Goal: Browse casually: Explore the website without a specific task or goal

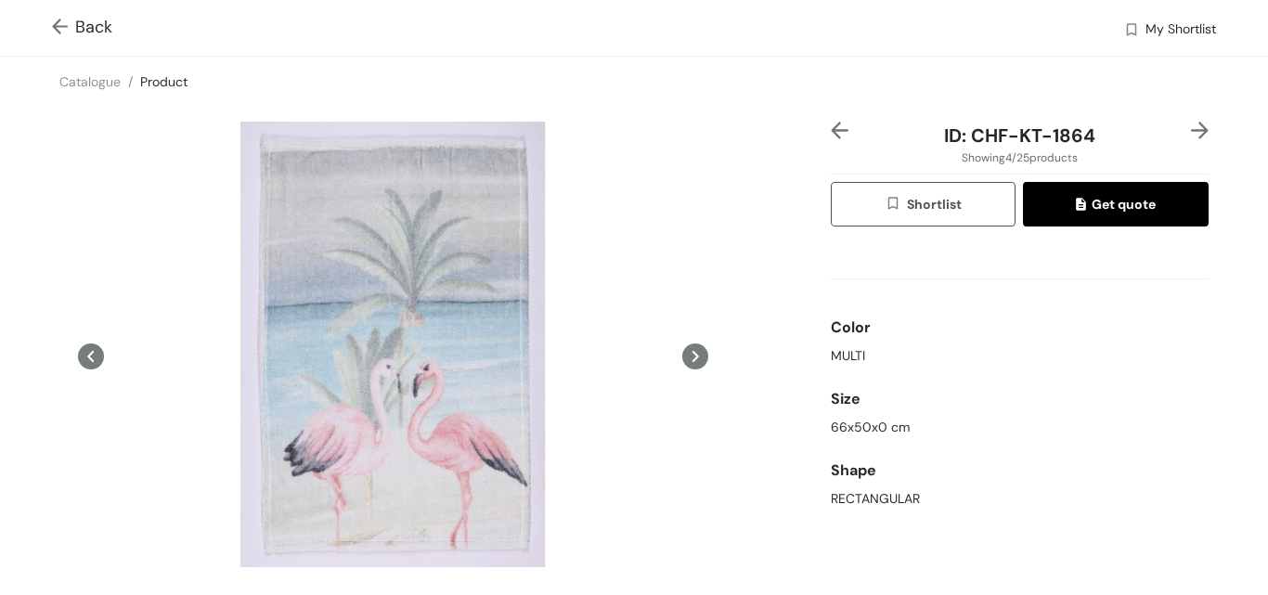
click at [1191, 126] on img at bounding box center [1200, 131] width 18 height 18
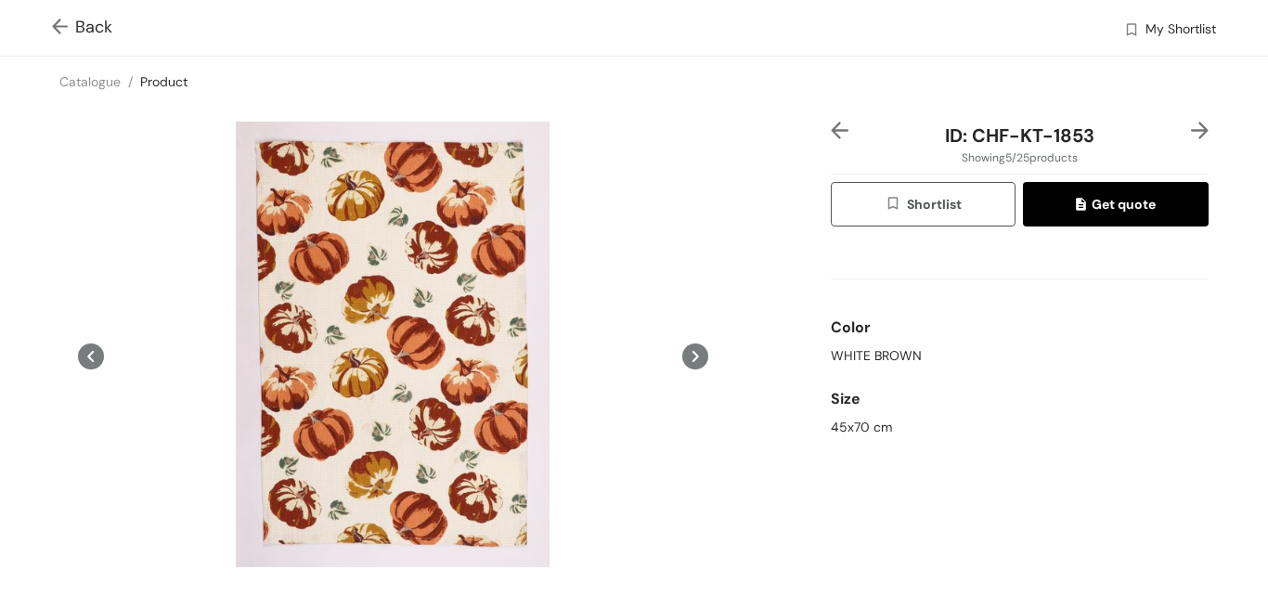
click at [1191, 126] on img at bounding box center [1200, 131] width 18 height 18
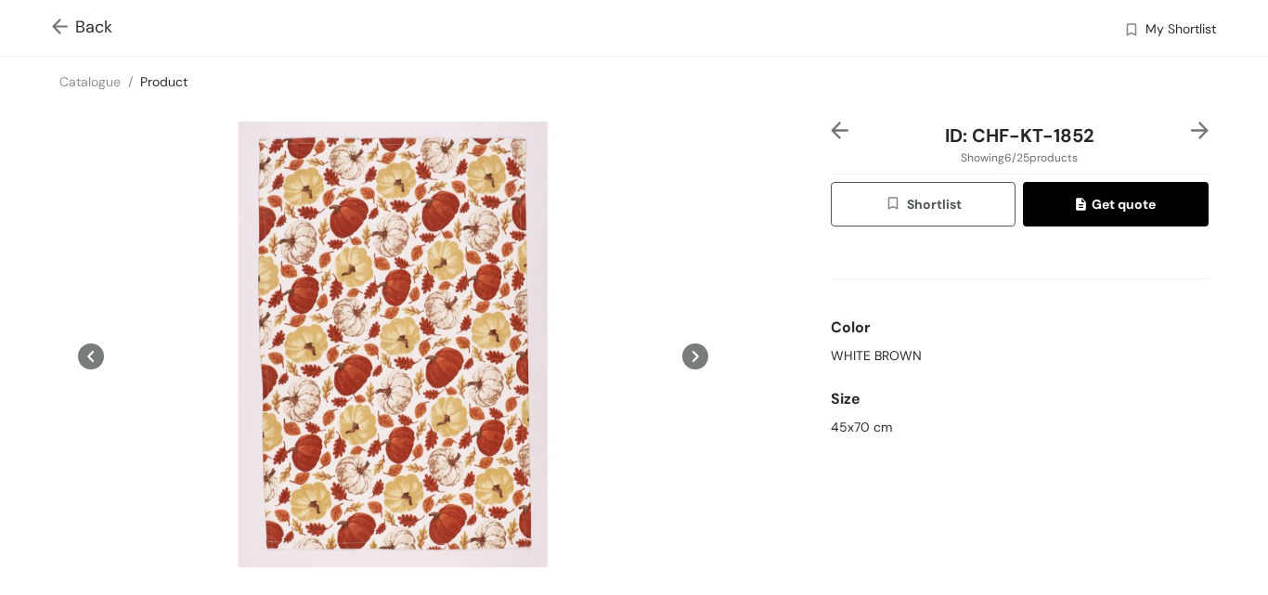
click at [1191, 126] on img at bounding box center [1200, 131] width 18 height 18
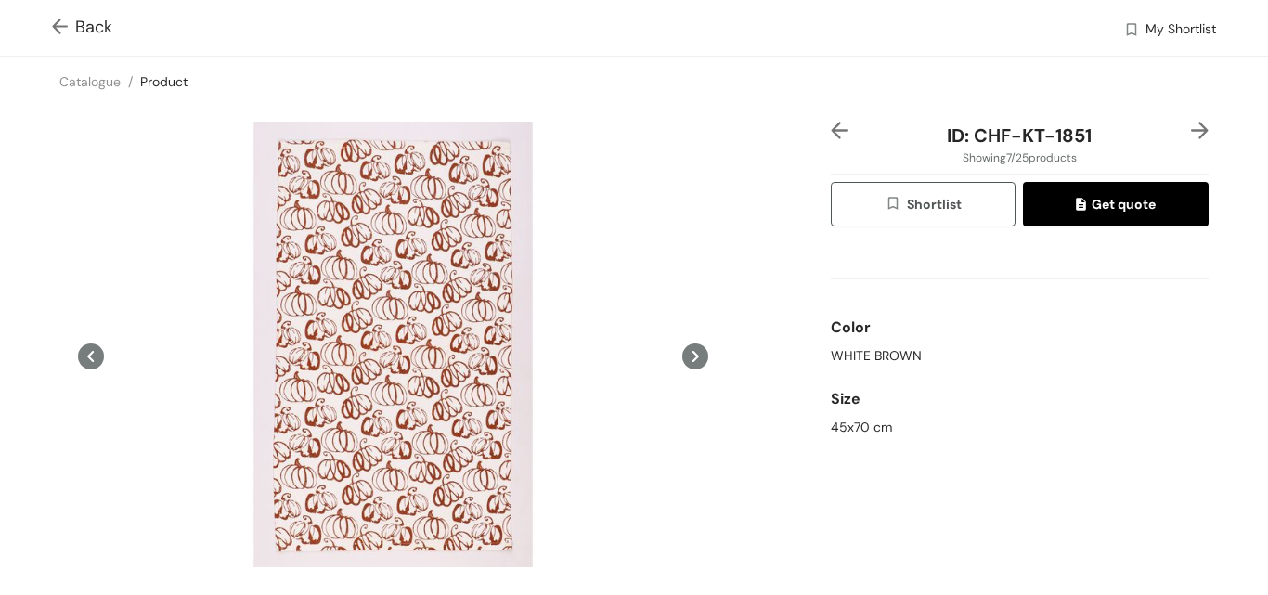
click at [1191, 126] on img at bounding box center [1200, 131] width 18 height 18
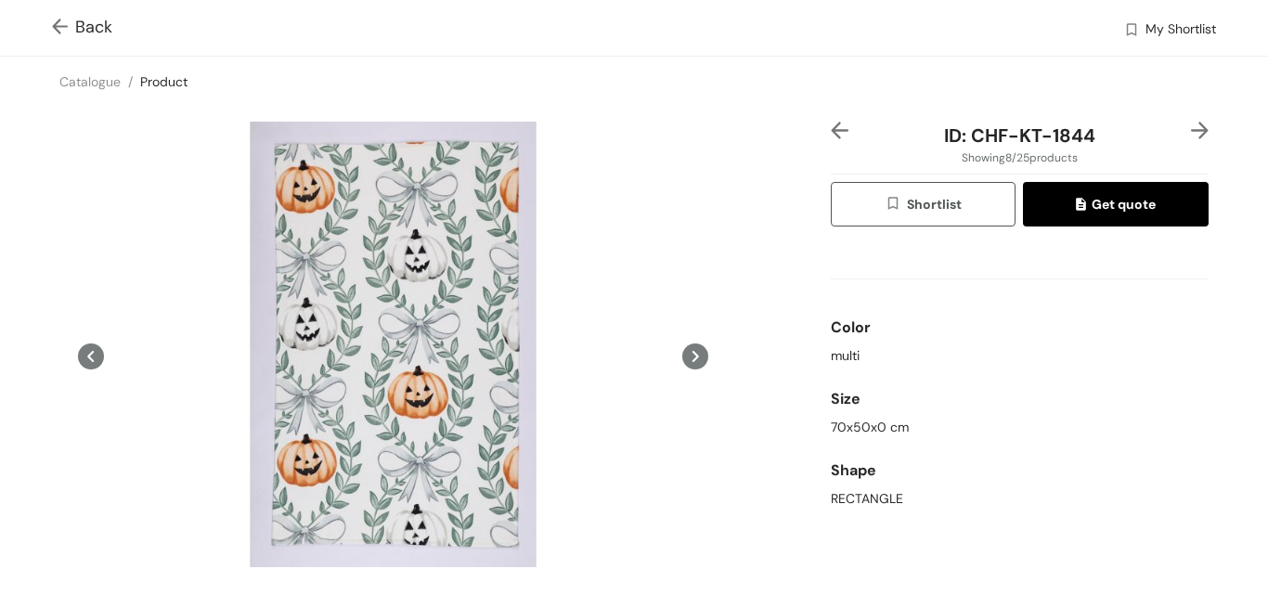
click at [1191, 126] on img at bounding box center [1200, 131] width 18 height 18
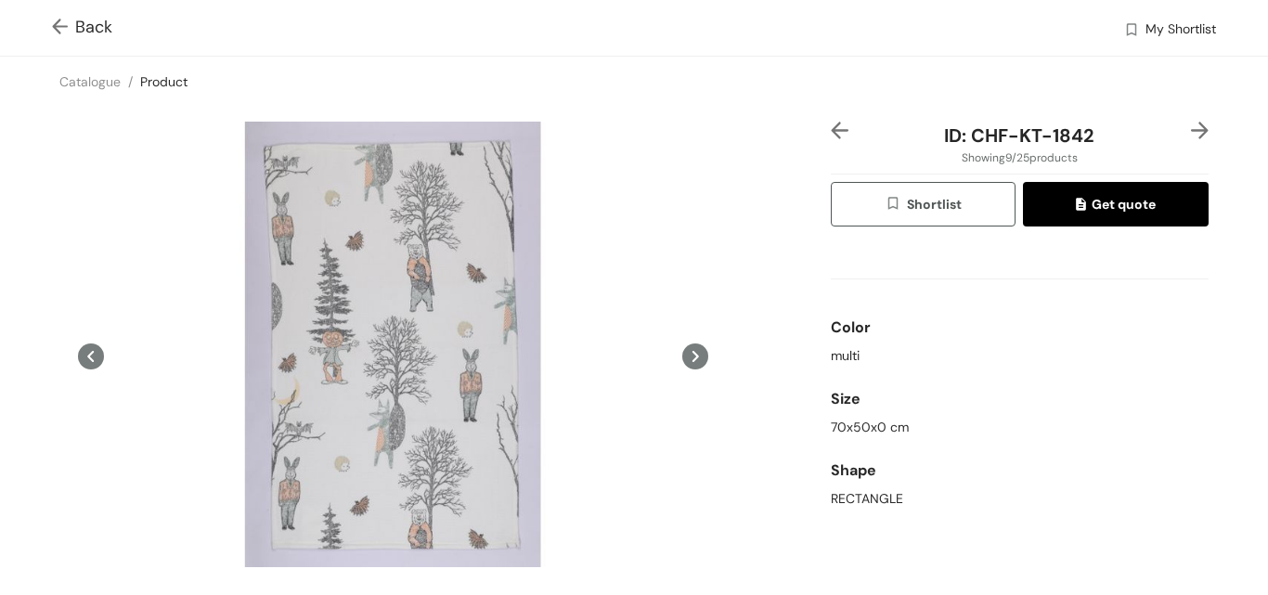
click at [1191, 126] on img at bounding box center [1200, 131] width 18 height 18
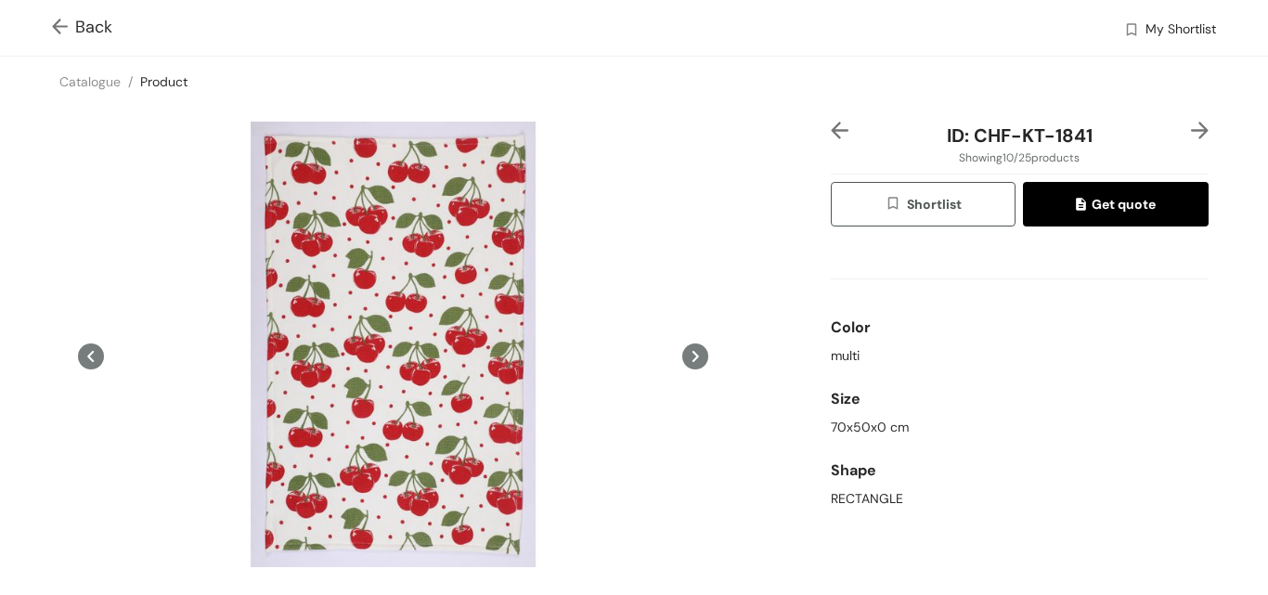
click at [1191, 126] on img at bounding box center [1200, 131] width 18 height 18
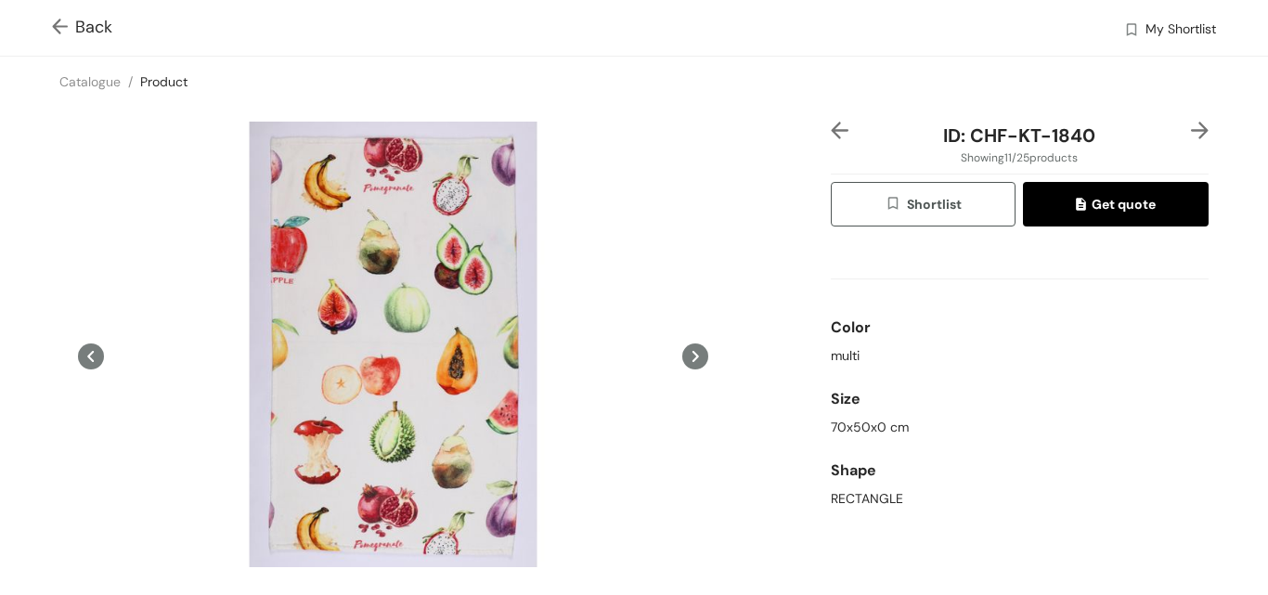
click at [1191, 126] on img at bounding box center [1200, 131] width 18 height 18
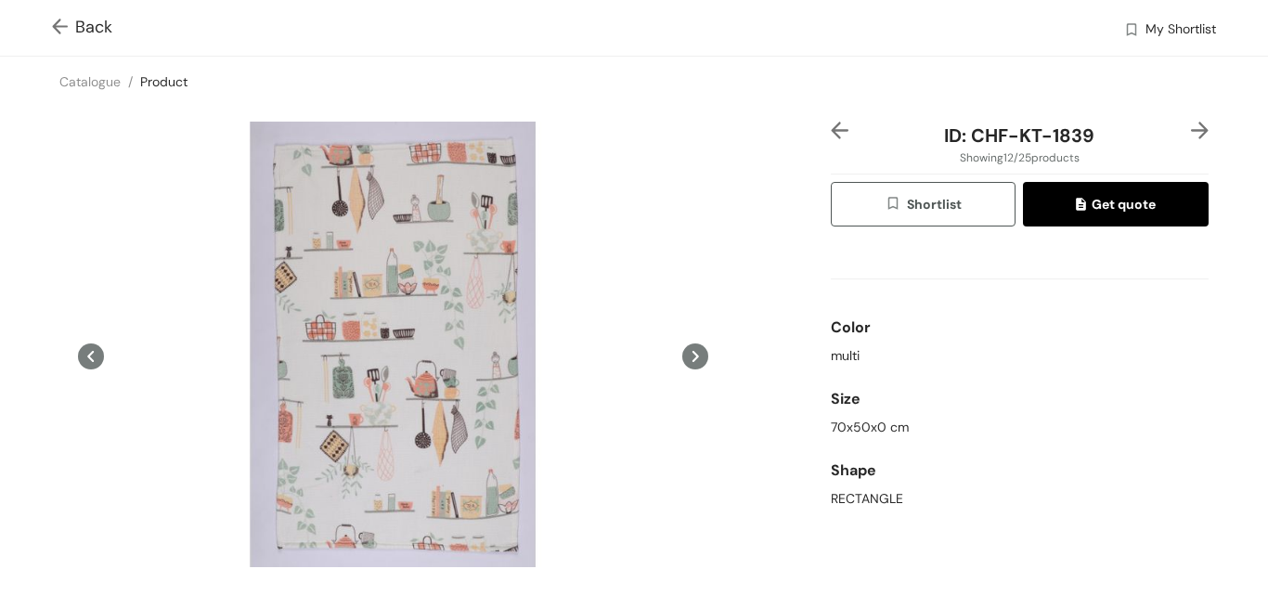
click at [1191, 126] on img at bounding box center [1200, 131] width 18 height 18
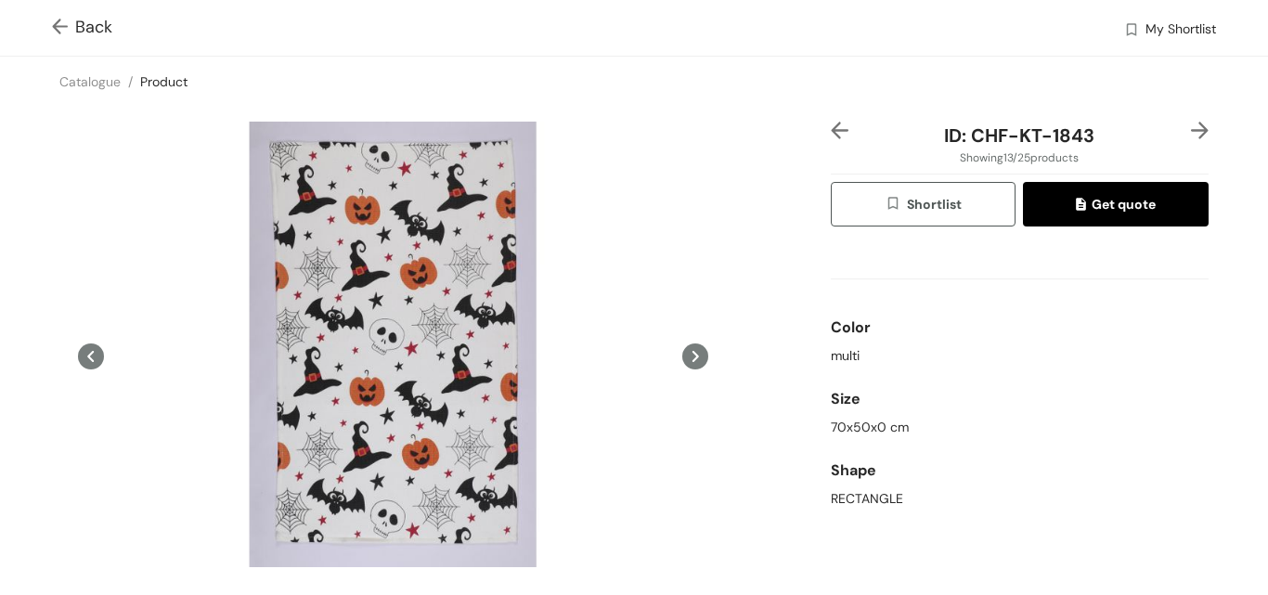
click at [1191, 126] on img at bounding box center [1200, 131] width 18 height 18
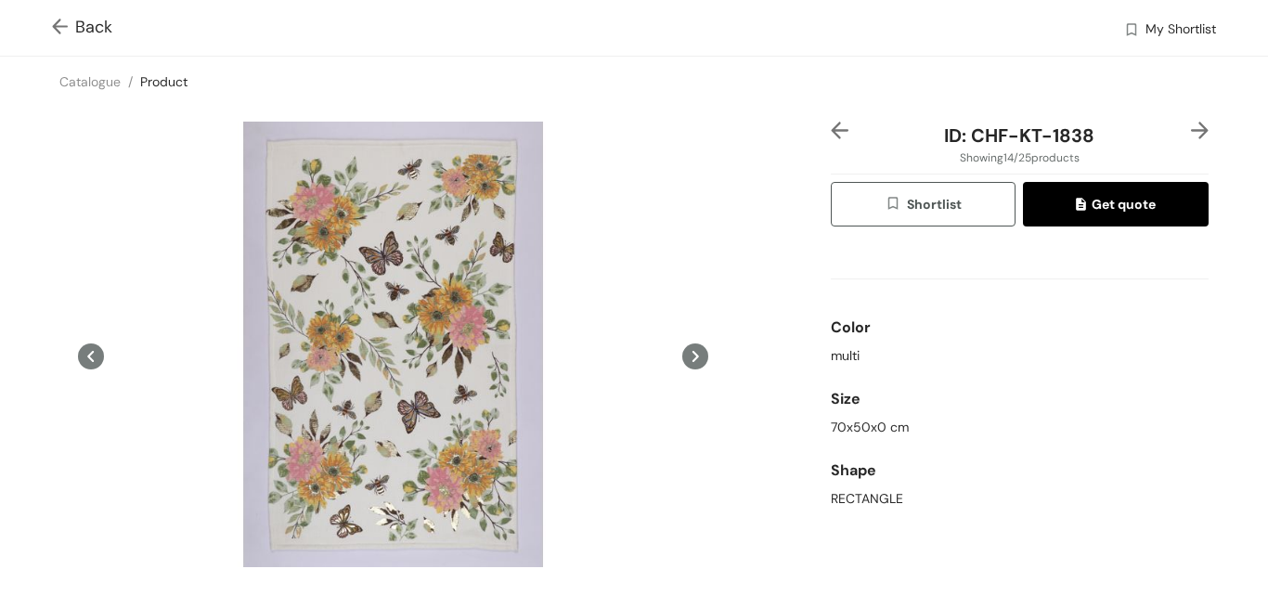
click at [1191, 126] on img at bounding box center [1200, 131] width 18 height 18
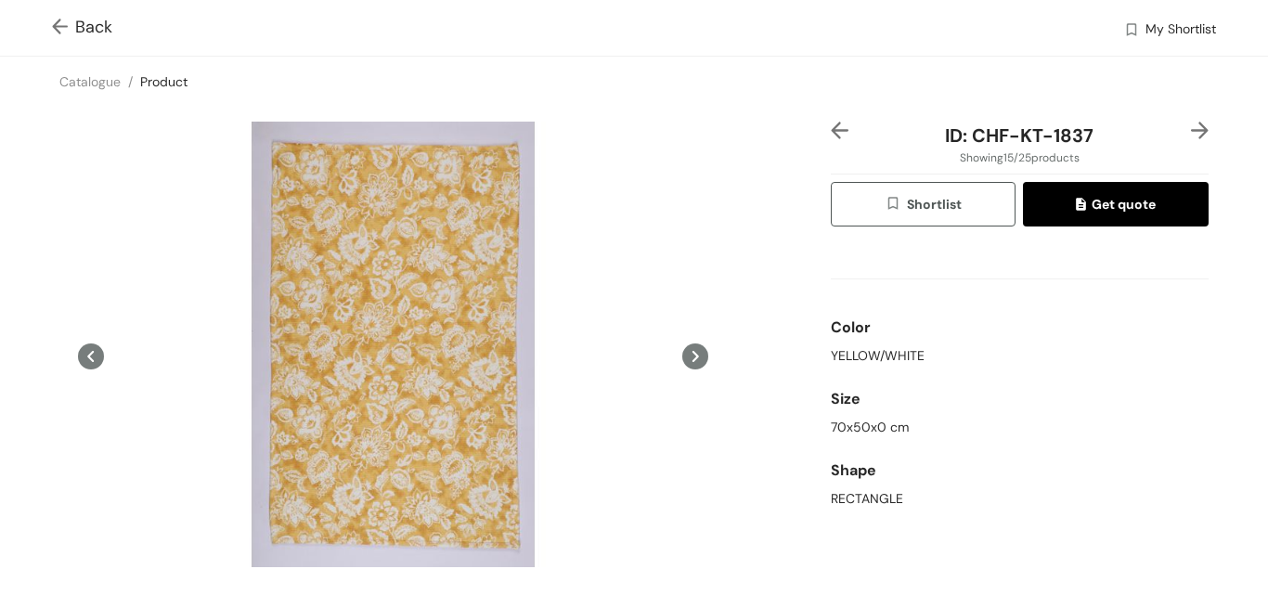
click at [1191, 126] on img at bounding box center [1200, 131] width 18 height 18
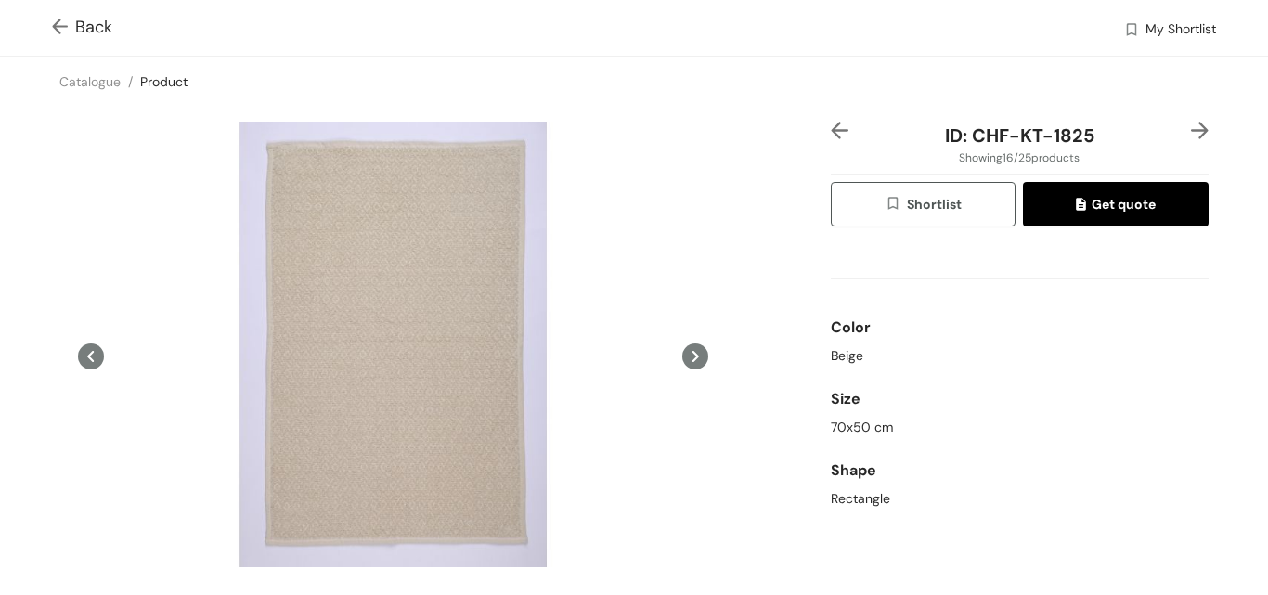
click at [1191, 126] on img at bounding box center [1200, 131] width 18 height 18
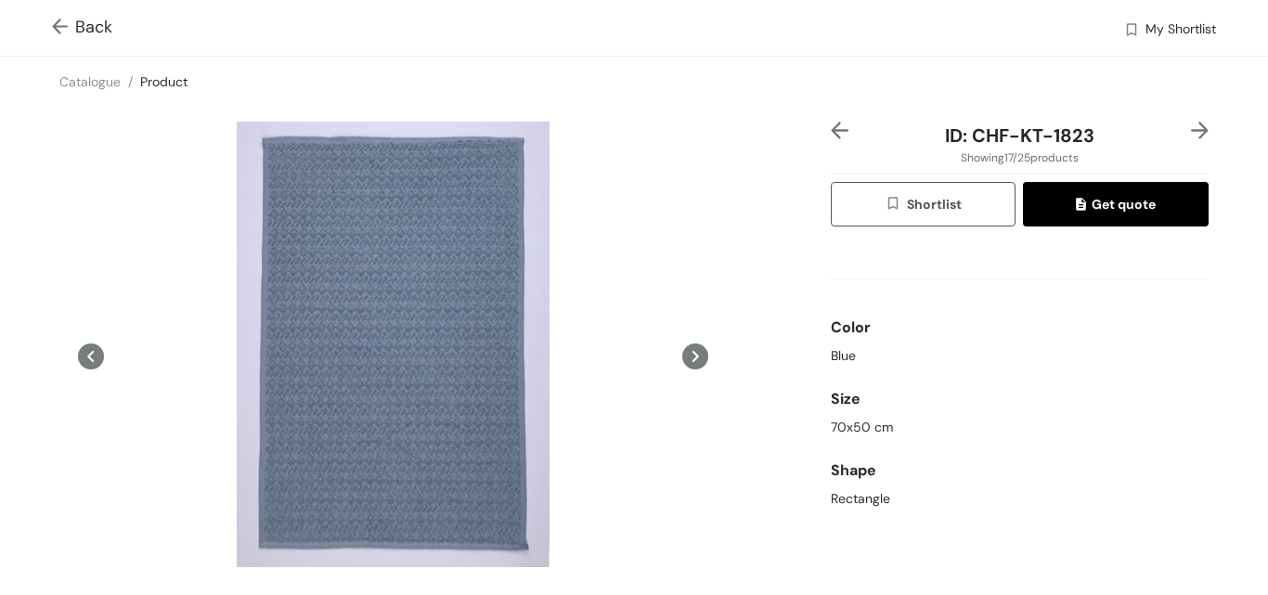
click at [1191, 126] on img at bounding box center [1200, 131] width 18 height 18
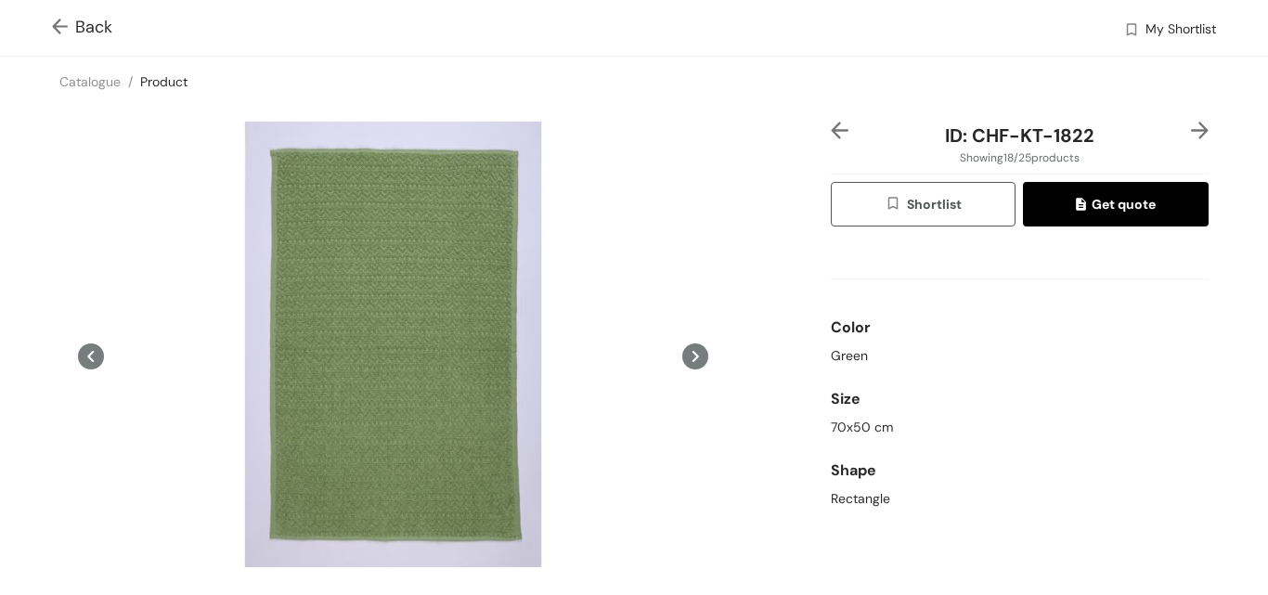
click at [1191, 126] on img at bounding box center [1200, 131] width 18 height 18
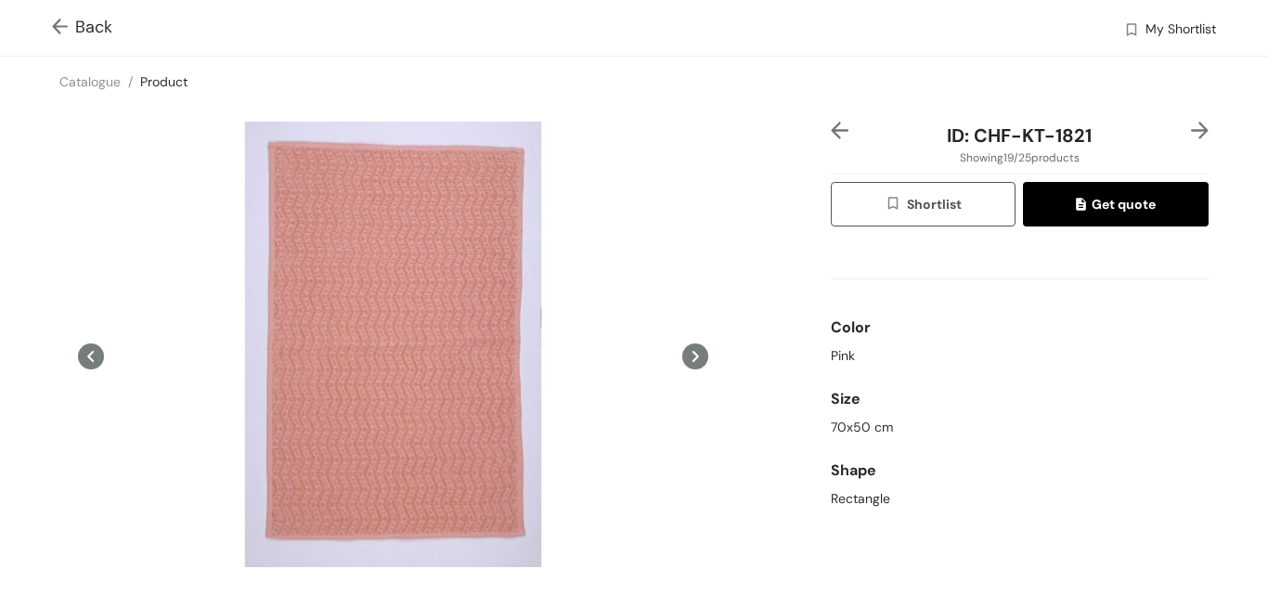
click at [1191, 126] on img at bounding box center [1200, 131] width 18 height 18
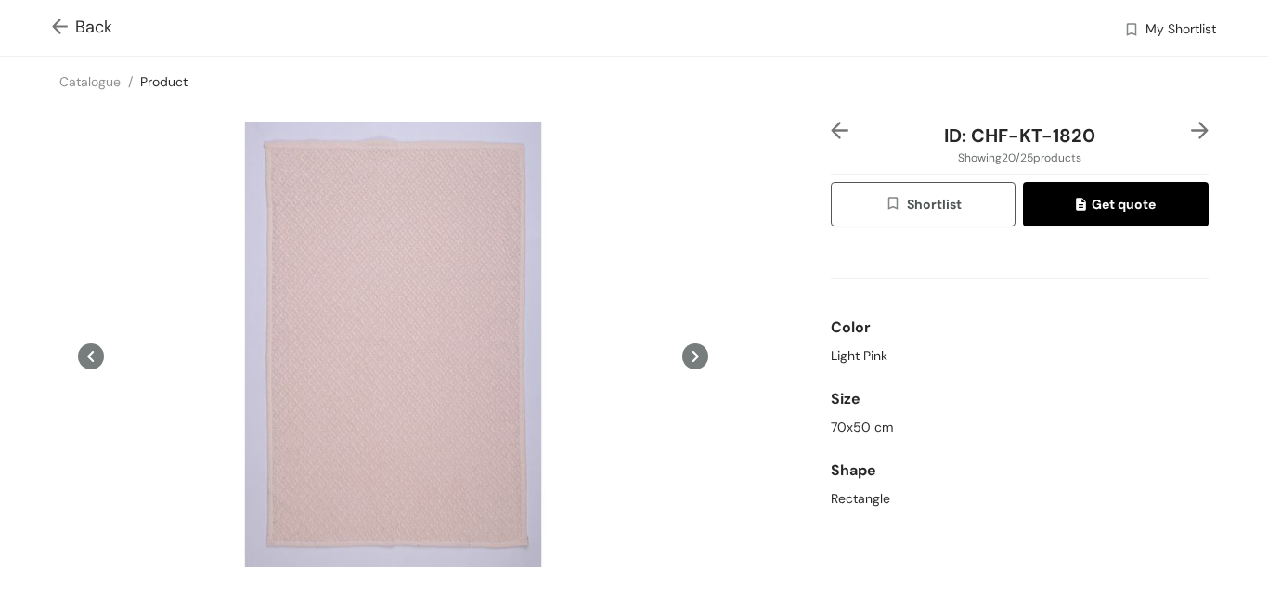
click at [1191, 126] on img at bounding box center [1200, 131] width 18 height 18
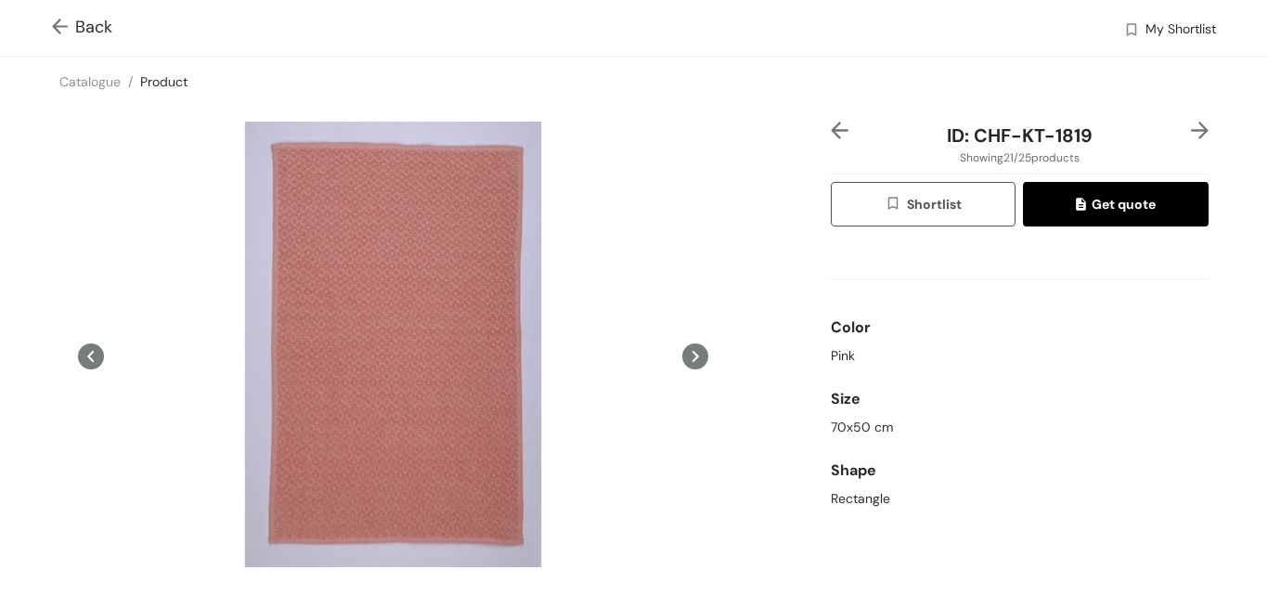
click at [1191, 126] on img at bounding box center [1200, 131] width 18 height 18
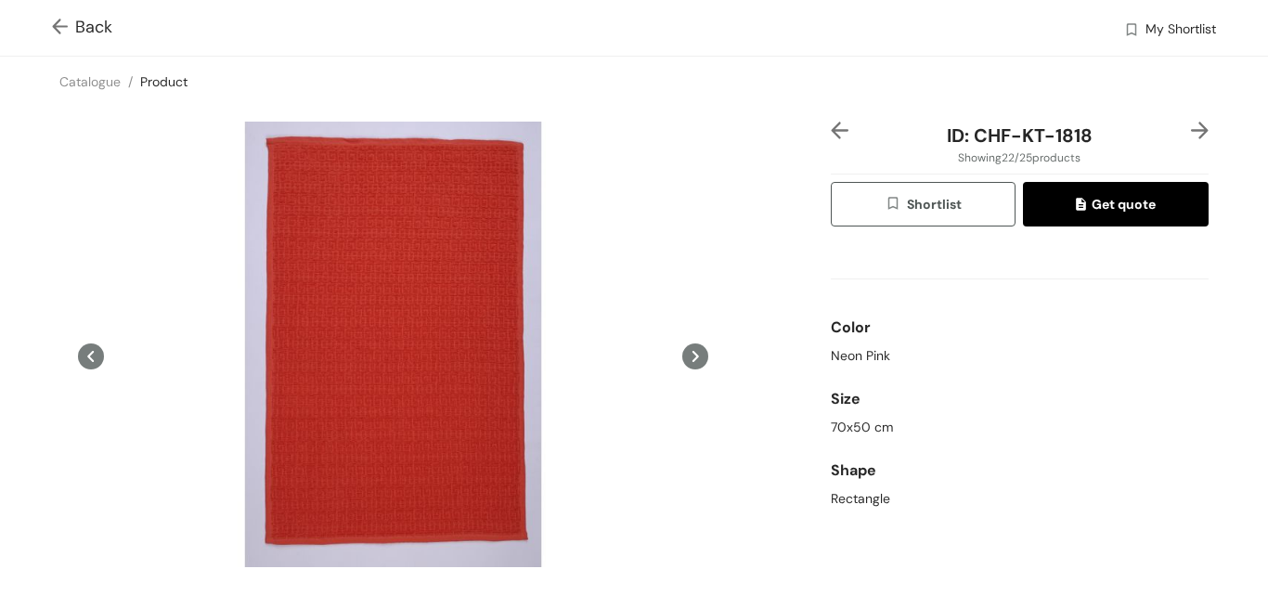
click at [1191, 126] on img at bounding box center [1200, 131] width 18 height 18
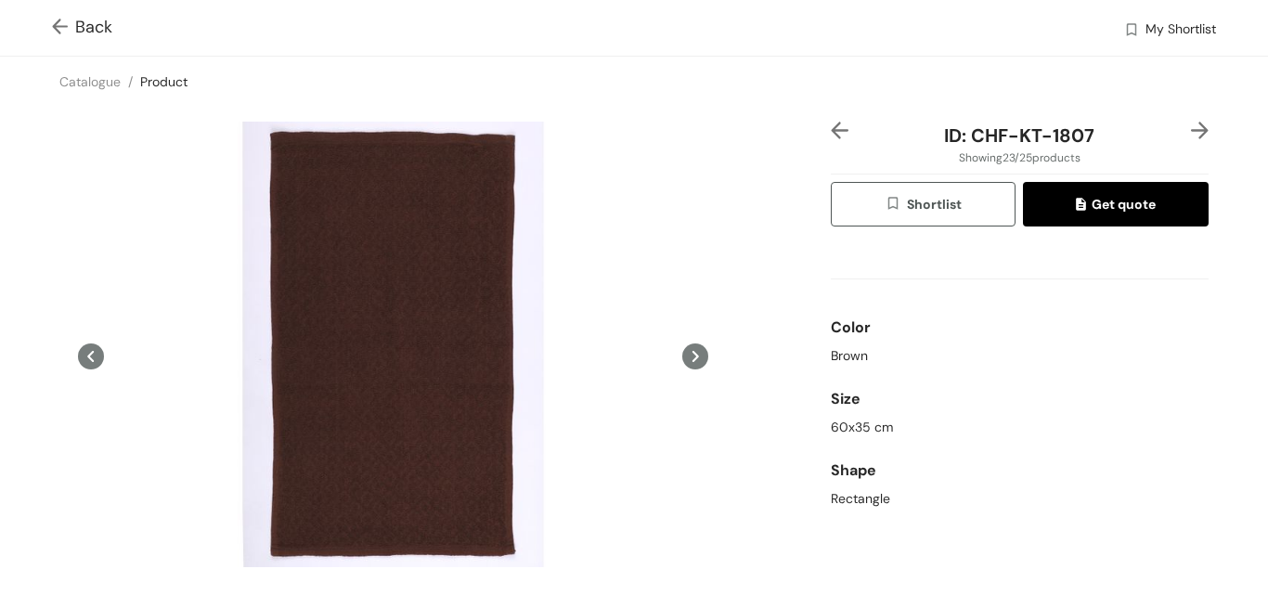
click at [1191, 126] on img at bounding box center [1200, 131] width 18 height 18
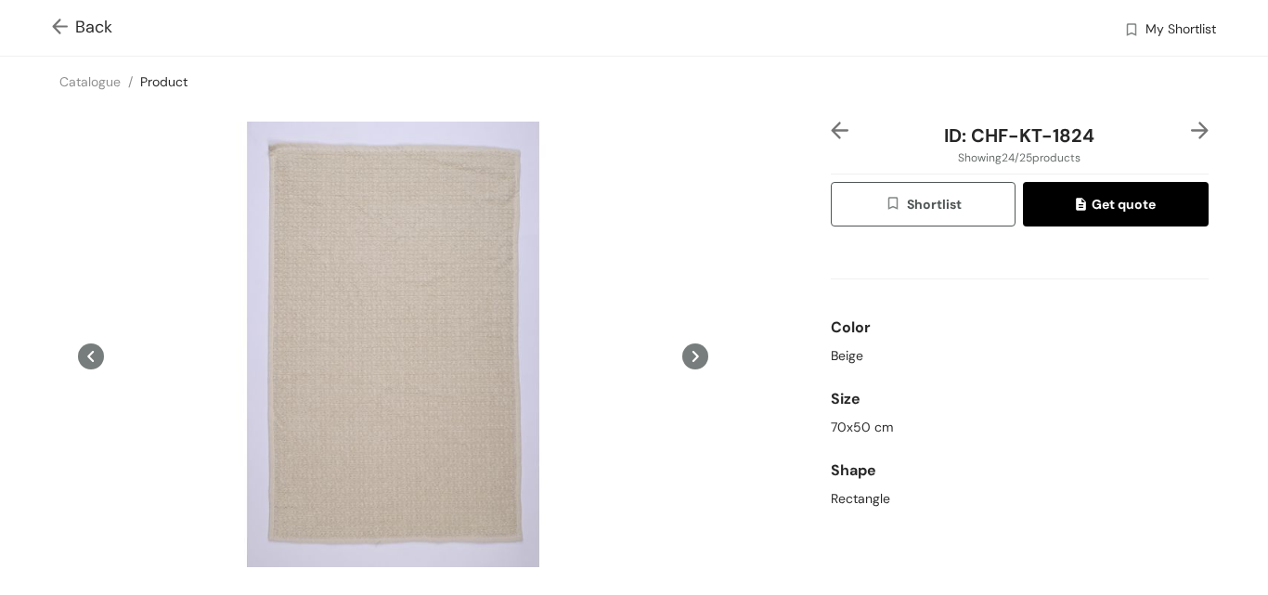
click at [1191, 126] on img at bounding box center [1200, 131] width 18 height 18
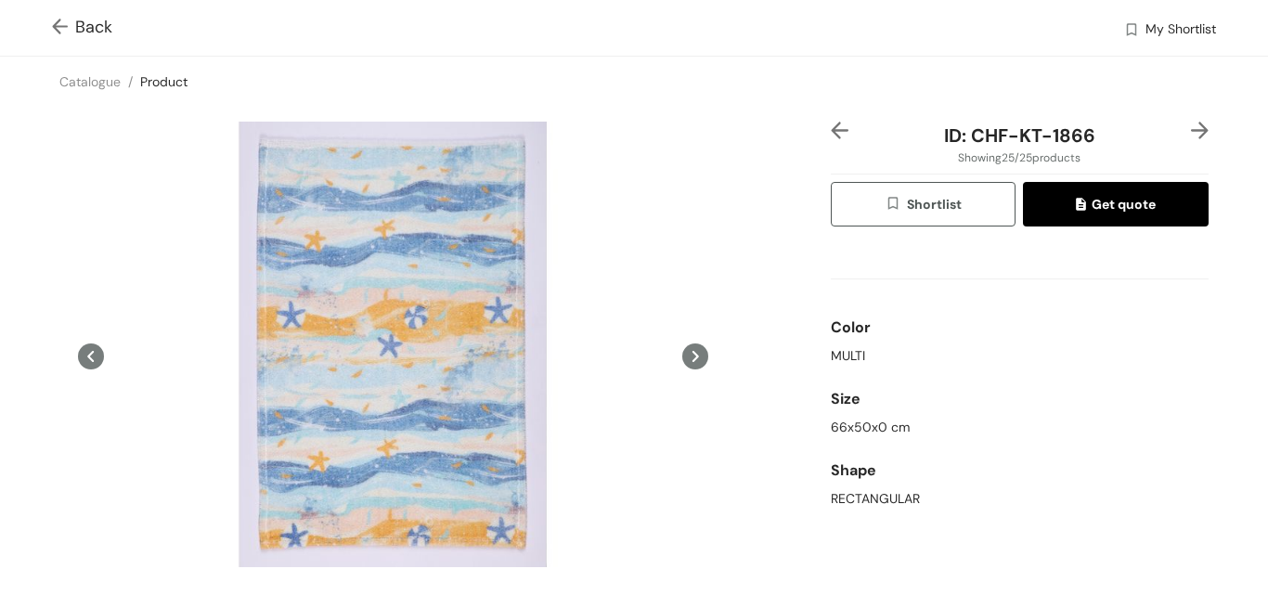
click at [1191, 126] on img at bounding box center [1200, 131] width 18 height 18
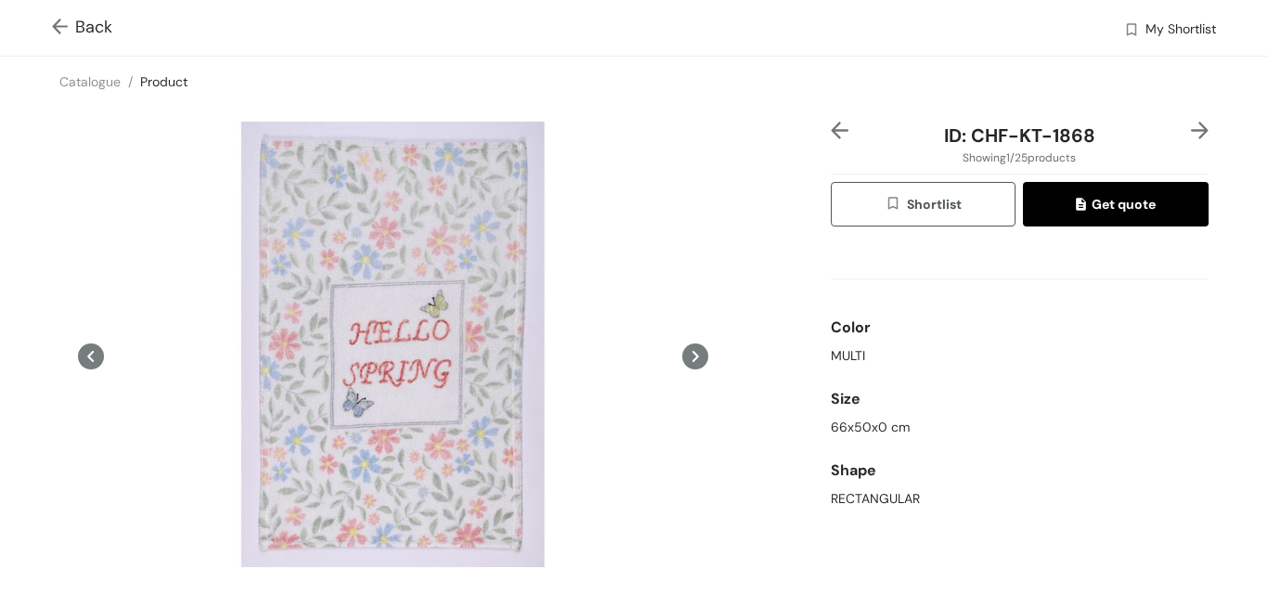
click at [1191, 126] on img at bounding box center [1200, 131] width 18 height 18
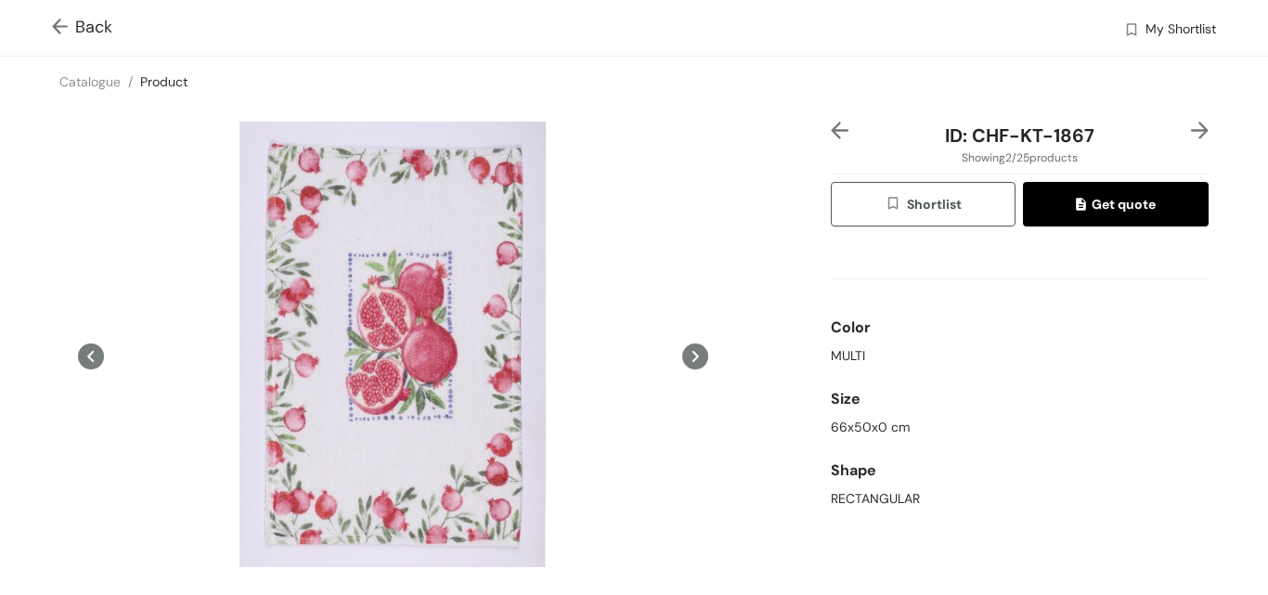
click at [1191, 126] on img at bounding box center [1200, 131] width 18 height 18
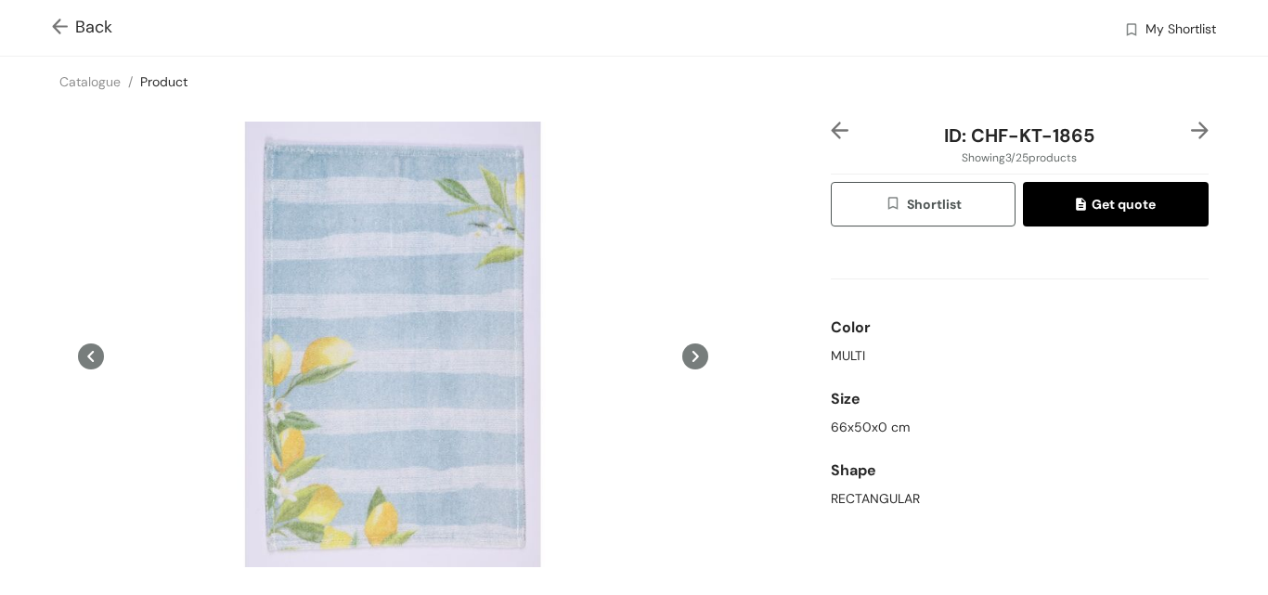
click at [58, 28] on img at bounding box center [63, 28] width 23 height 19
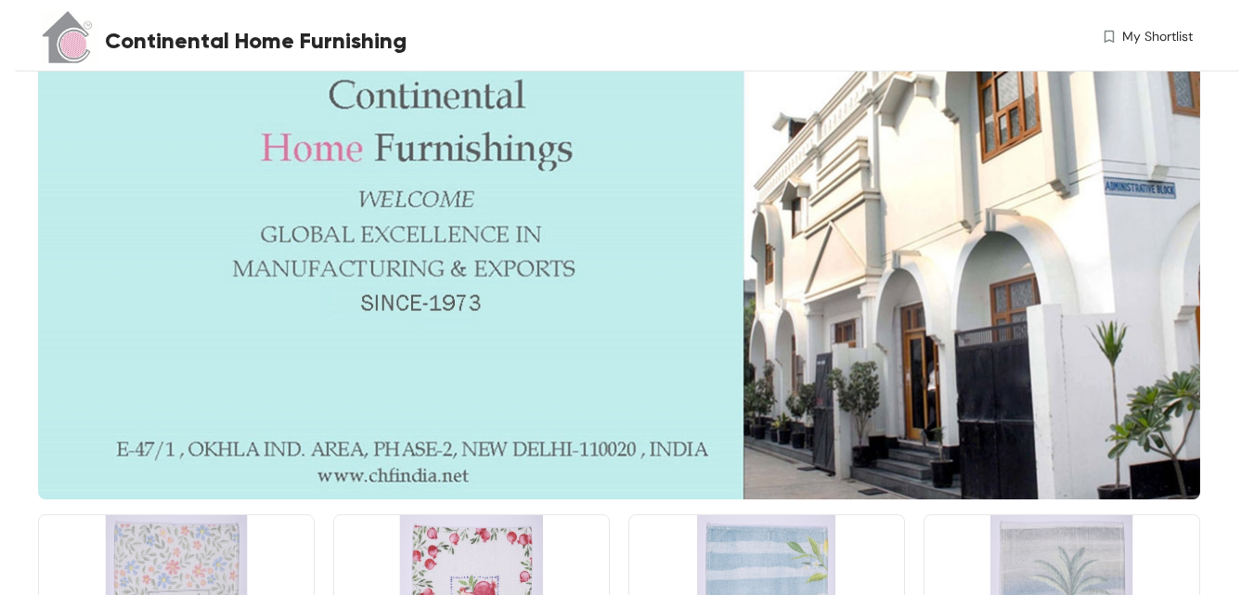
scroll to position [557, 0]
